Goal: Find specific page/section: Find specific page/section

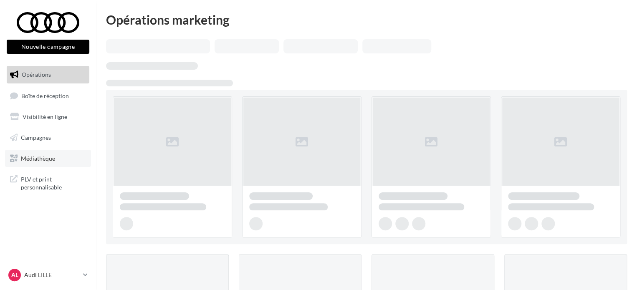
click at [33, 156] on span "Médiathèque" at bounding box center [38, 158] width 34 height 7
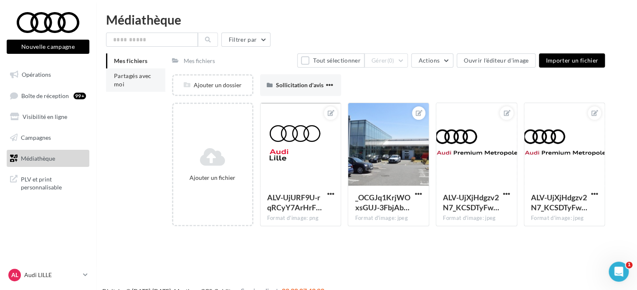
click at [132, 81] on li "Partagés avec moi" at bounding box center [135, 79] width 59 height 23
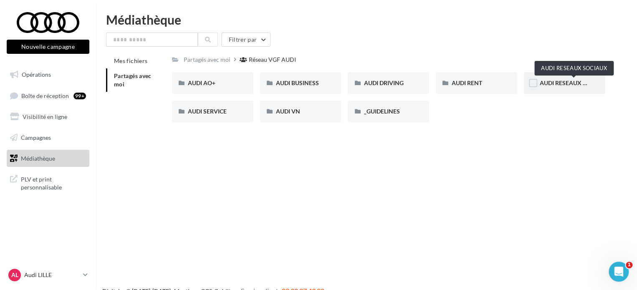
click at [546, 80] on span "AUDI RESEAUX SOCIAUX" at bounding box center [574, 82] width 69 height 7
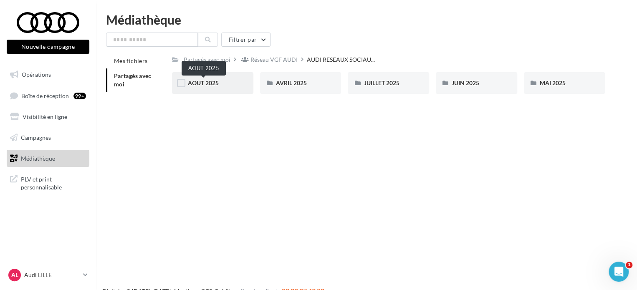
click at [208, 85] on span "AOUT 2025" at bounding box center [203, 82] width 31 height 7
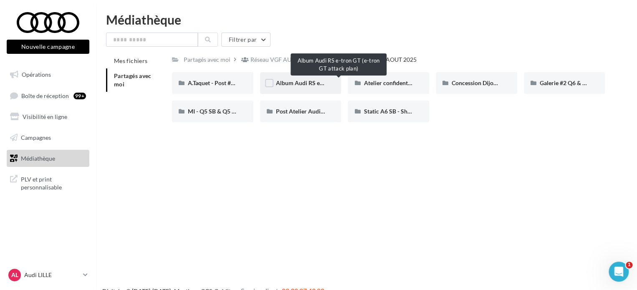
click at [295, 82] on span "Album Audi RS e-tron GT (e-tron GT attack plan)" at bounding box center [339, 82] width 126 height 7
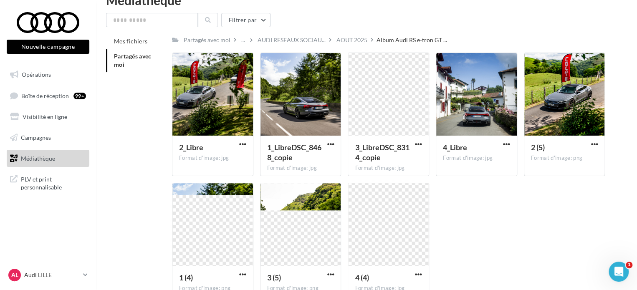
scroll to position [22, 0]
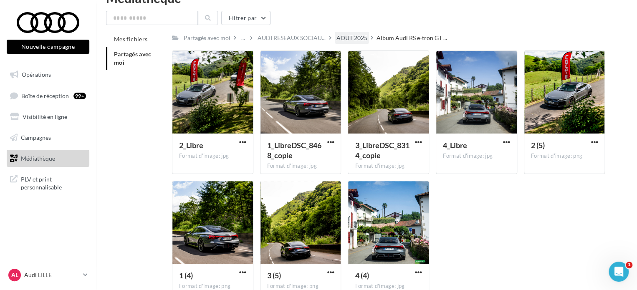
click at [341, 38] on div "AOUT 2025" at bounding box center [352, 38] width 31 height 8
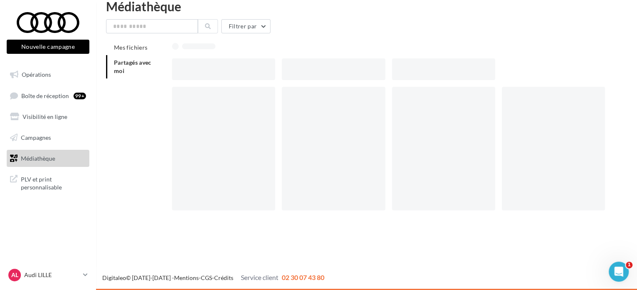
scroll to position [13, 0]
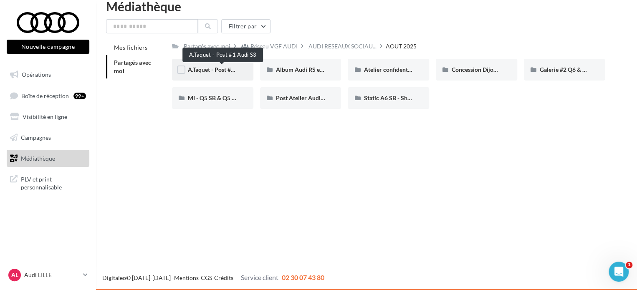
click at [212, 68] on span "A.Taquet - Post #1 Audi S3" at bounding box center [222, 69] width 68 height 7
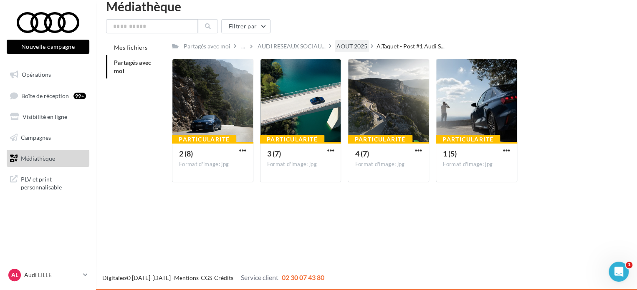
click at [351, 41] on div "AOUT 2025" at bounding box center [352, 46] width 34 height 12
